Goal: Task Accomplishment & Management: Use online tool/utility

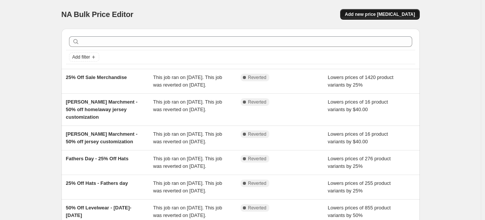
click at [389, 11] on button "Add new price [MEDICAL_DATA]" at bounding box center [379, 14] width 79 height 11
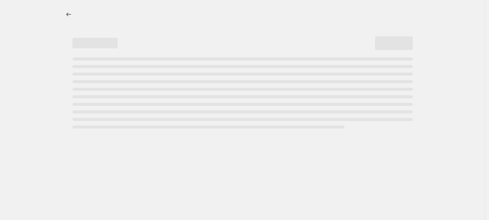
select select "percentage"
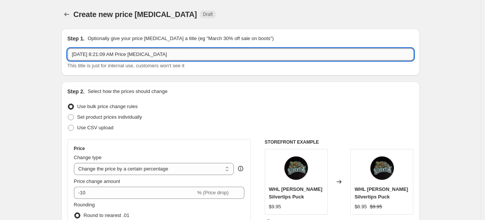
click at [183, 52] on input "[DATE] 8:21:09 AM Price [MEDICAL_DATA]" at bounding box center [241, 54] width 346 height 12
drag, startPoint x: 183, startPoint y: 53, endPoint x: 68, endPoint y: 51, distance: 114.7
click at [68, 51] on div "Step 1. Optionally give your price [MEDICAL_DATA] a title (eg "March 30% off sa…" at bounding box center [240, 52] width 358 height 47
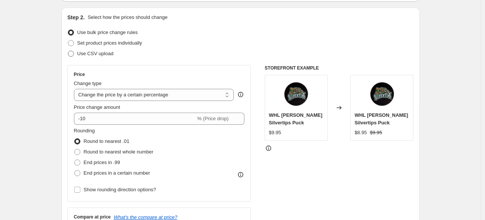
scroll to position [75, 0]
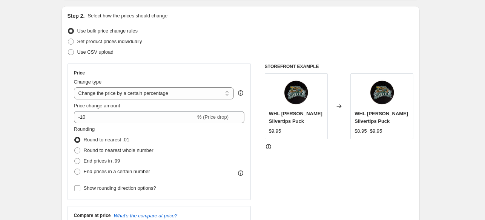
type input "$60 Adidas Home and Away Blank Jerseys"
click at [143, 91] on select "Change the price to a certain amount Change the price by a certain amount Chang…" at bounding box center [154, 93] width 160 height 12
select select "to"
click at [75, 87] on select "Change the price to a certain amount Change the price by a certain amount Chang…" at bounding box center [154, 93] width 160 height 12
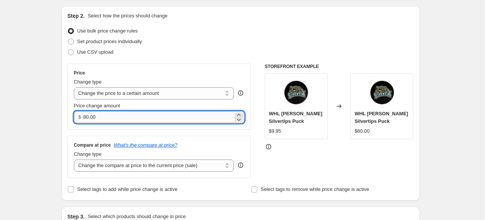
click at [109, 118] on input "80.00" at bounding box center [158, 117] width 150 height 12
drag, startPoint x: 91, startPoint y: 117, endPoint x: 86, endPoint y: 117, distance: 5.3
click at [86, 117] on input "80.00" at bounding box center [158, 117] width 150 height 12
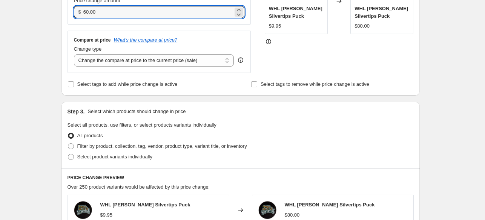
scroll to position [226, 0]
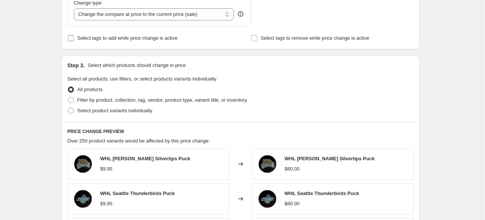
type input "60.00"
click at [73, 39] on input "Select tags to add while price change is active" at bounding box center [71, 38] width 6 height 6
checkbox input "true"
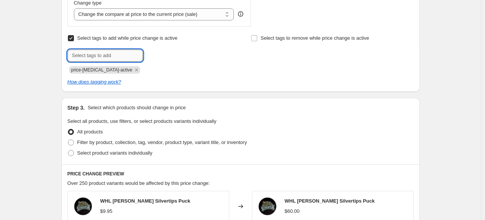
click at [121, 55] on input "text" at bounding box center [105, 55] width 75 height 12
type input "charity"
click at [163, 55] on span "charity" at bounding box center [166, 54] width 15 height 5
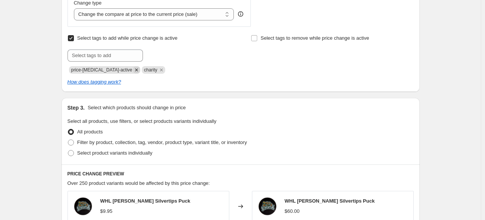
click at [133, 69] on icon "Remove price-change-job-active" at bounding box center [136, 69] width 7 height 7
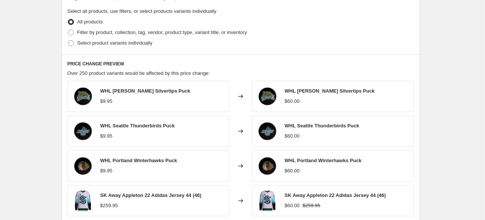
scroll to position [340, 0]
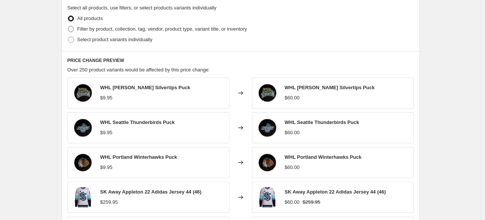
click at [140, 31] on span "Filter by product, collection, tag, vendor, product type, variant title, or inv…" at bounding box center [162, 29] width 170 height 6
click at [68, 26] on input "Filter by product, collection, tag, vendor, product type, variant title, or inv…" at bounding box center [68, 26] width 0 height 0
radio input "true"
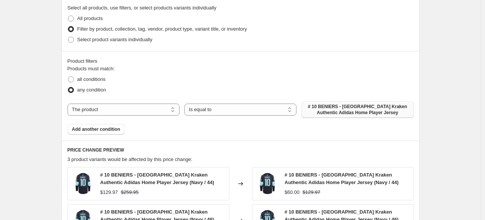
click at [346, 111] on span "# 10 BENIERS - [GEOGRAPHIC_DATA] Kraken Authentic Adidas Home Player Jersey" at bounding box center [357, 109] width 103 height 12
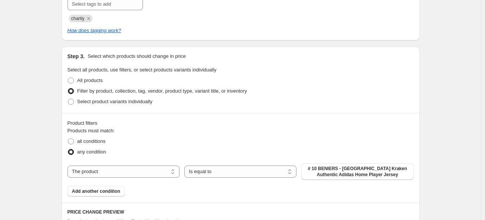
scroll to position [189, 0]
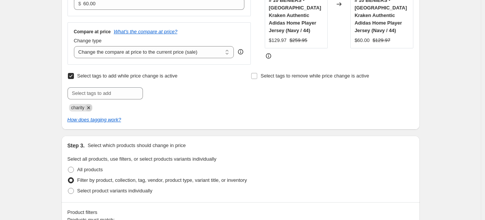
click at [92, 107] on icon "Remove charity" at bounding box center [88, 107] width 7 height 7
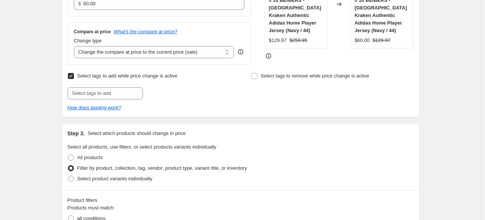
click at [73, 75] on input "Select tags to add while price change is active" at bounding box center [71, 76] width 6 height 6
checkbox input "false"
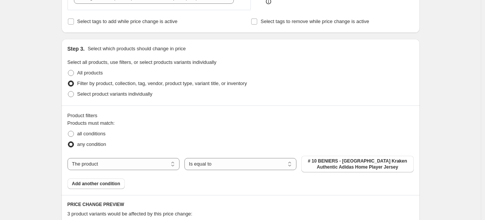
scroll to position [264, 0]
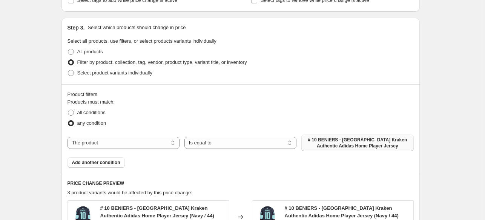
click at [378, 141] on span "# 10 BENIERS - [GEOGRAPHIC_DATA] Kraken Authentic Adidas Home Player Jersey" at bounding box center [357, 143] width 103 height 12
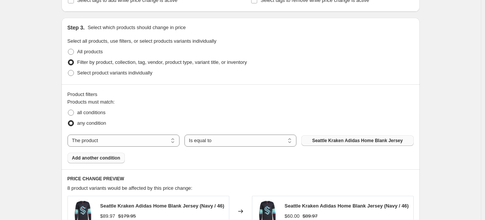
click at [96, 161] on button "Add another condition" at bounding box center [96, 157] width 57 height 11
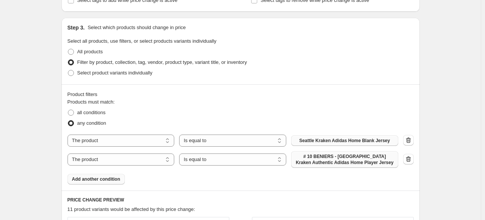
click at [366, 161] on span "# 10 BENIERS - [GEOGRAPHIC_DATA] Kraken Authentic Adidas Home Player Jersey" at bounding box center [345, 159] width 98 height 12
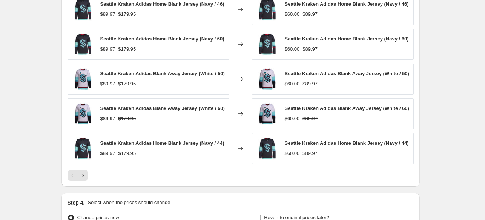
scroll to position [565, 0]
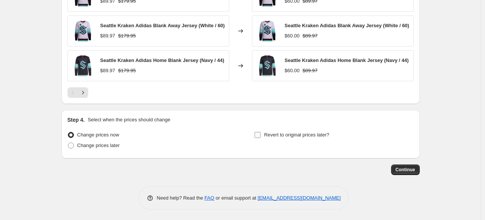
click at [259, 134] on input "Revert to original prices later?" at bounding box center [258, 135] width 6 height 6
checkbox input "true"
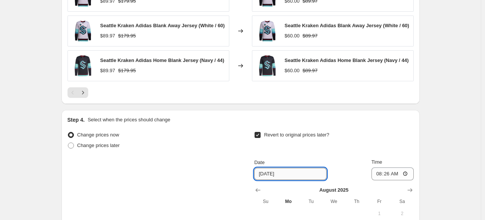
click at [286, 169] on input "8/18/2025" at bounding box center [290, 174] width 72 height 12
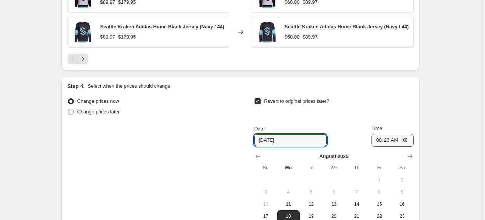
scroll to position [678, 0]
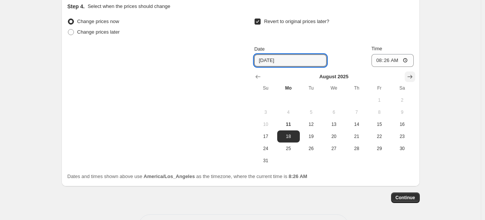
click at [409, 75] on icon "Show next month, September 2025" at bounding box center [410, 77] width 8 height 8
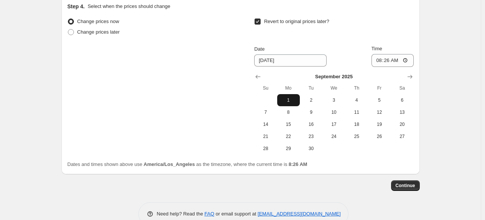
click at [296, 98] on span "1" at bounding box center [288, 100] width 17 height 6
type input "9/1/2025"
click at [381, 61] on input "08:26" at bounding box center [393, 60] width 42 height 13
type input "23:59"
click at [406, 184] on span "Continue" at bounding box center [406, 185] width 20 height 6
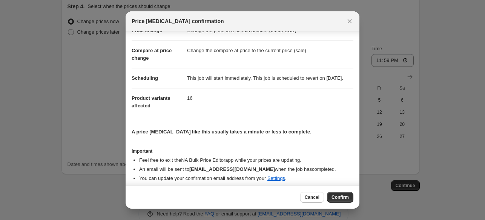
scroll to position [35, 0]
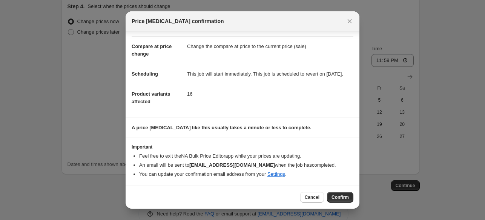
click at [349, 198] on button "Confirm" at bounding box center [340, 197] width 26 height 11
